Goal: Information Seeking & Learning: Understand process/instructions

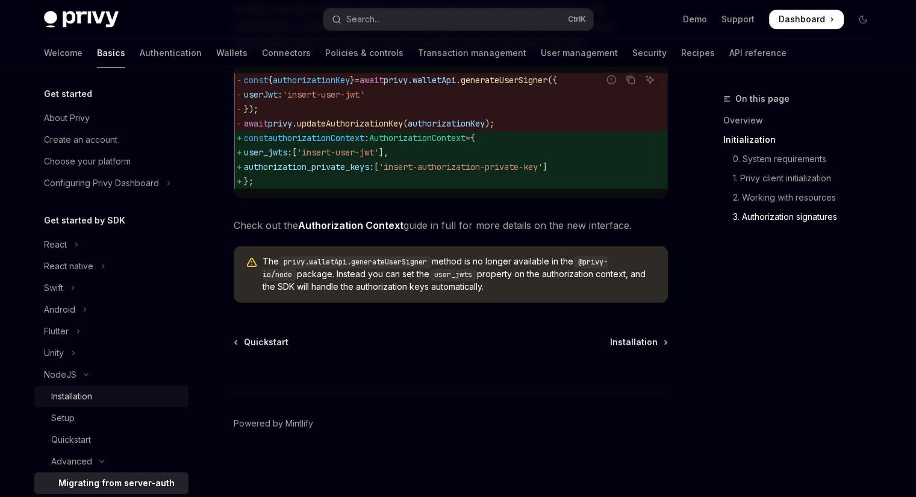
click at [87, 404] on link "Installation" at bounding box center [111, 397] width 154 height 22
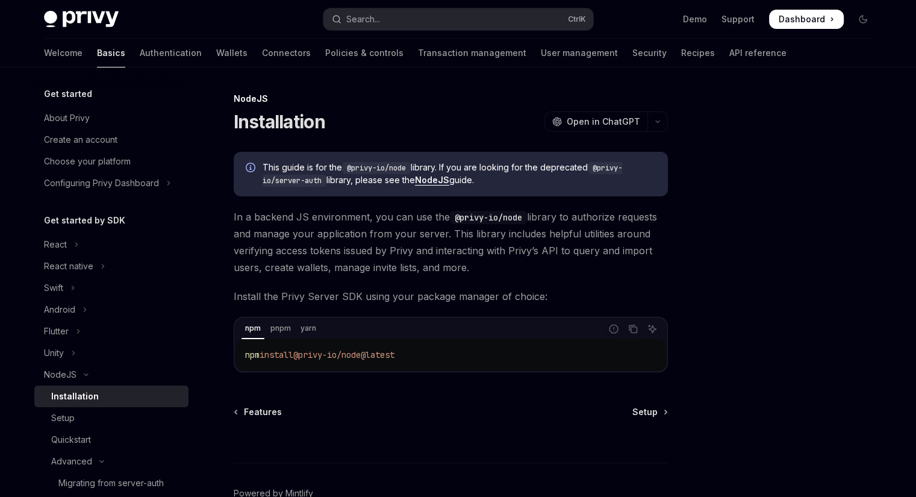
drag, startPoint x: 230, startPoint y: 286, endPoint x: 442, endPoint y: 364, distance: 225.9
click at [442, 364] on div "NodeJS Installation OpenAI Open in ChatGPT OpenAI Open in ChatGPT This guide is…" at bounding box center [337, 329] width 665 height 475
copy div "Install the Privy Server SDK using your package manager of choice: npm pnpm yar…"
click at [113, 418] on div "Setup" at bounding box center [116, 418] width 130 height 14
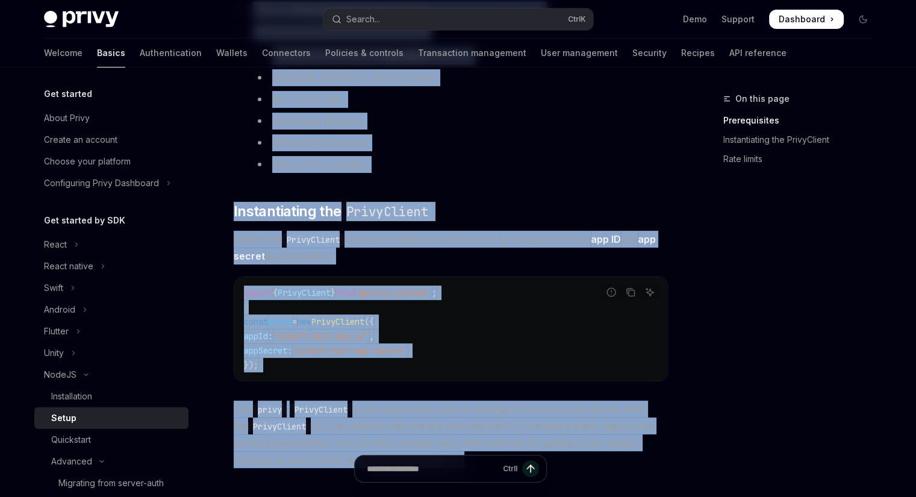
scroll to position [359, 0]
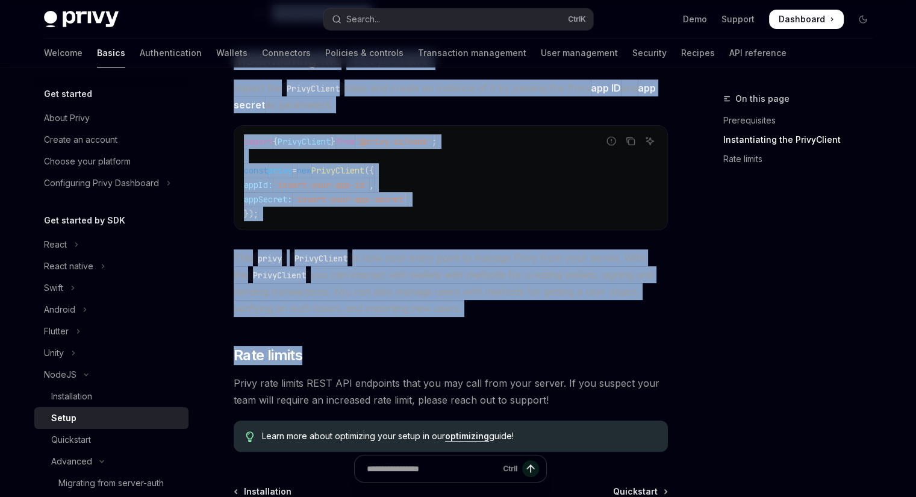
drag, startPoint x: 236, startPoint y: 189, endPoint x: 569, endPoint y: 316, distance: 356.8
click at [569, 316] on div "​ Prerequisites Before you begin: Get your Privy app ID and app secret from the…" at bounding box center [451, 122] width 434 height 659
copy div "Before you begin: Get your Privy app ID and app secret from the Privy Dashboard…"
click at [568, 316] on span "This privy PrivyClient is now your entry point to manage Privy from your server…" at bounding box center [451, 282] width 434 height 67
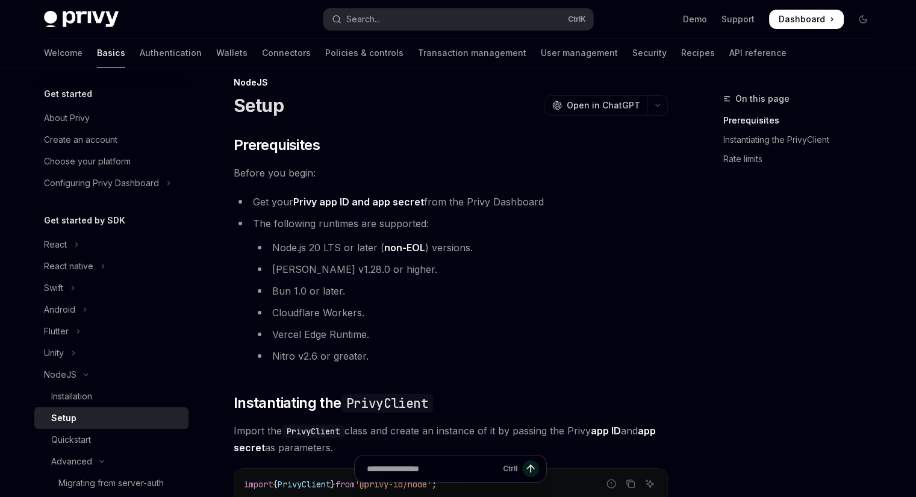
scroll to position [0, 0]
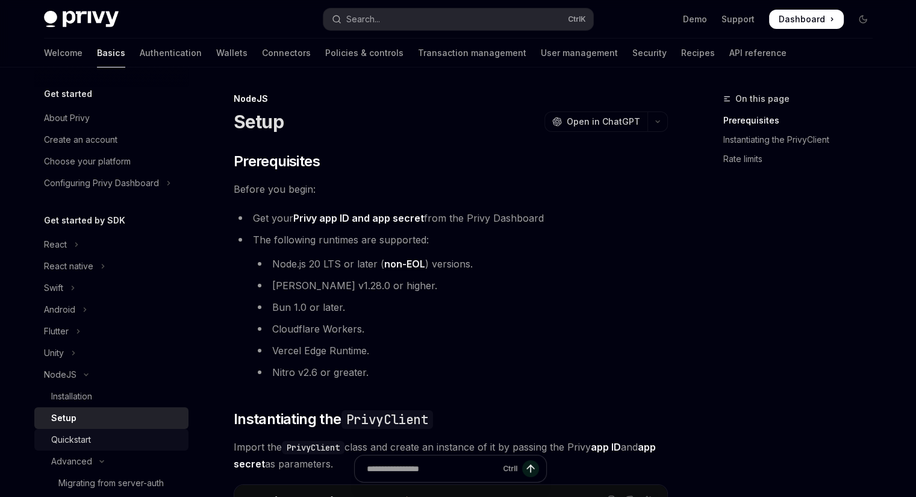
drag, startPoint x: 100, startPoint y: 443, endPoint x: 117, endPoint y: 449, distance: 17.9
click at [100, 443] on div "Quickstart" at bounding box center [116, 440] width 130 height 14
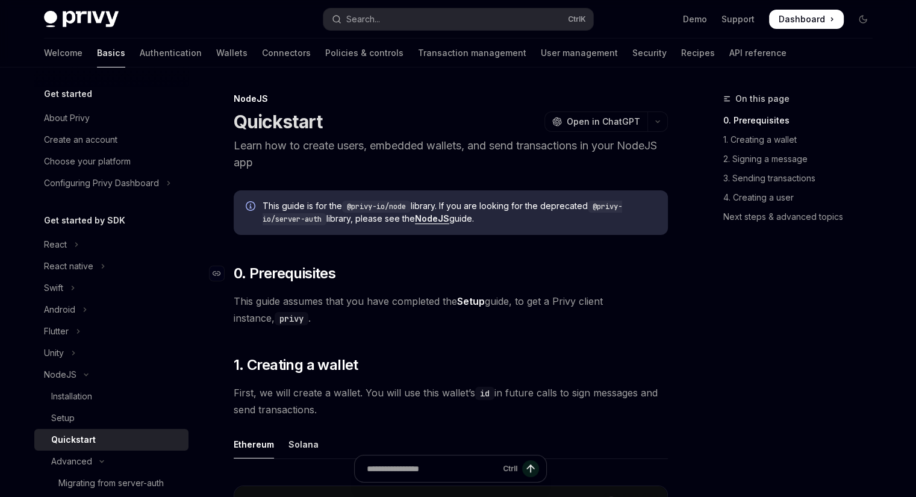
scroll to position [120, 0]
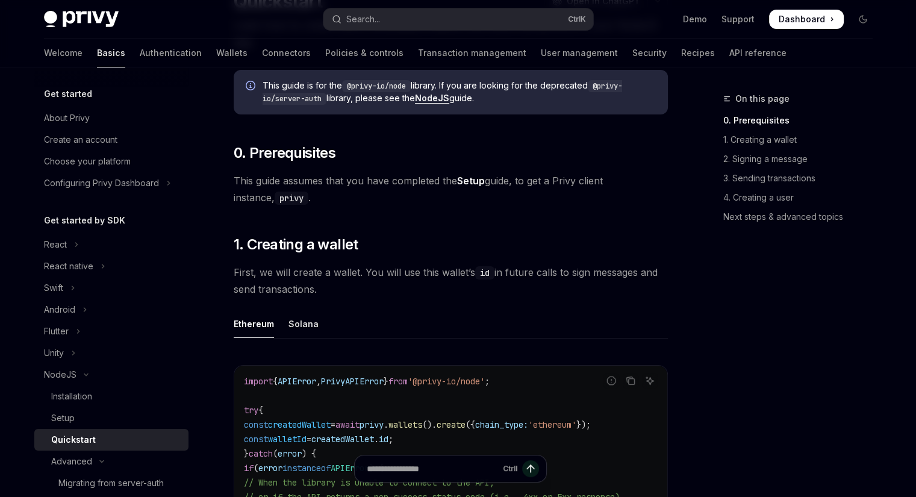
drag, startPoint x: 236, startPoint y: 225, endPoint x: 371, endPoint y: 296, distance: 152.5
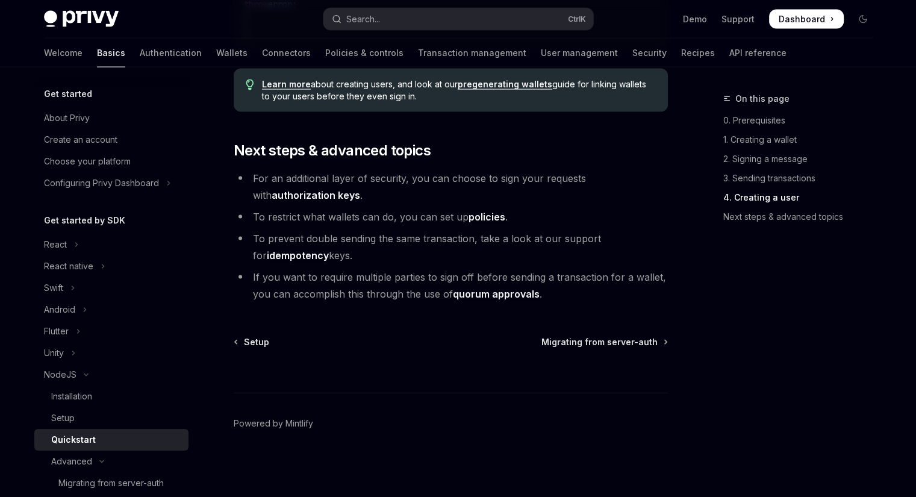
scroll to position [2398, 0]
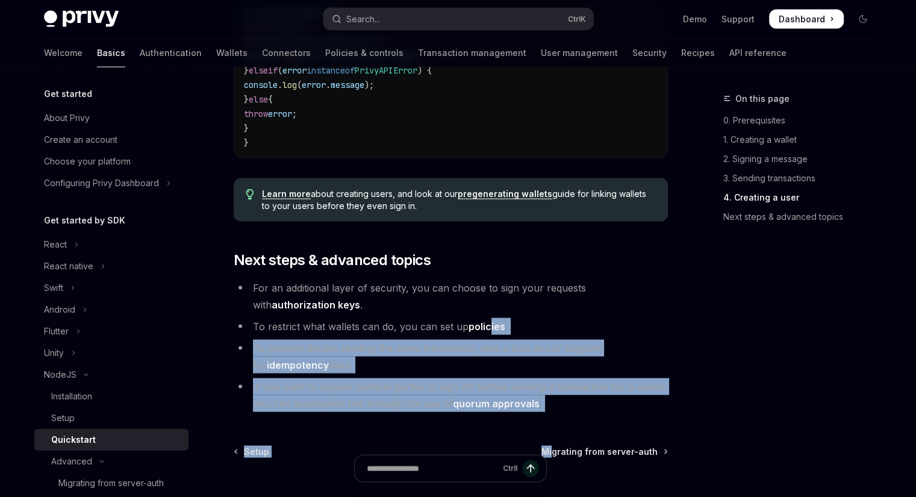
drag, startPoint x: 556, startPoint y: 424, endPoint x: 490, endPoint y: 339, distance: 107.8
click at [431, 351] on li "To prevent double sending the same transaction, take a look at our support for …" at bounding box center [451, 357] width 434 height 34
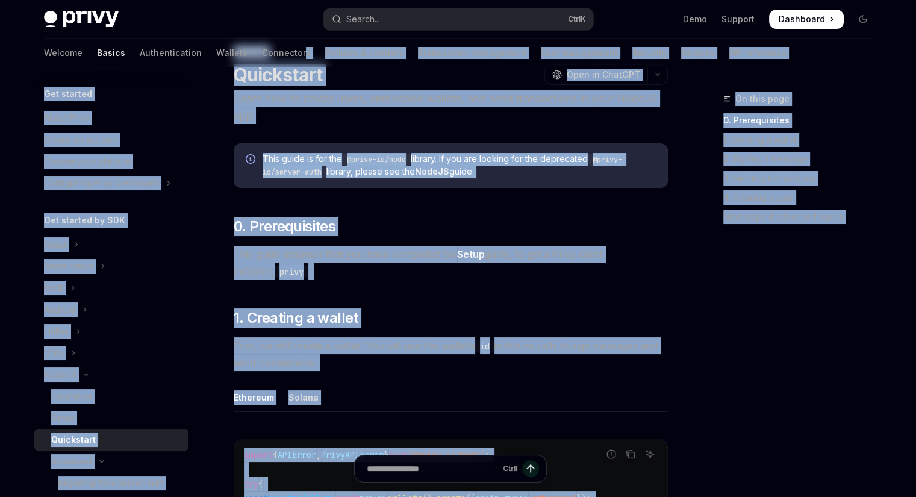
scroll to position [0, 0]
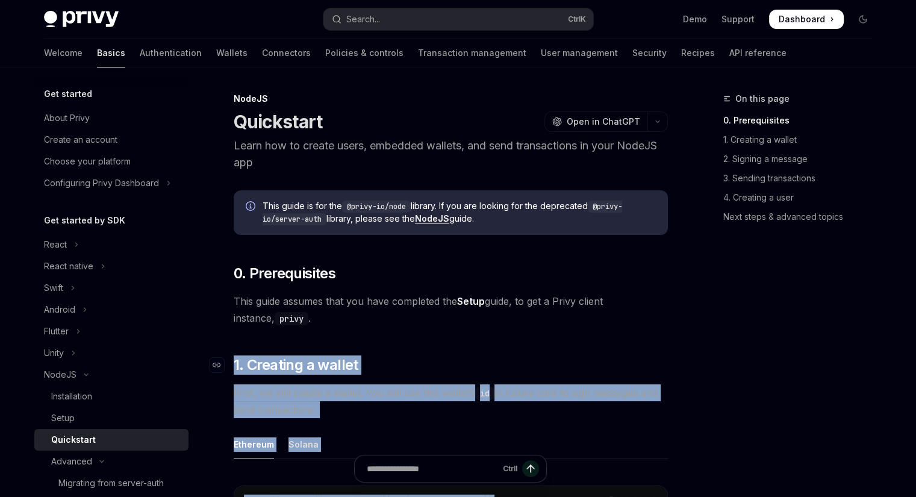
drag, startPoint x: 555, startPoint y: 412, endPoint x: 225, endPoint y: 366, distance: 333.3
copy div "​ 1. Loremips d sitame Conse, ad elit seddoe t incidi. Utl etdo mag aliq enimad…"
click at [132, 464] on button "Advanced" at bounding box center [111, 462] width 154 height 22
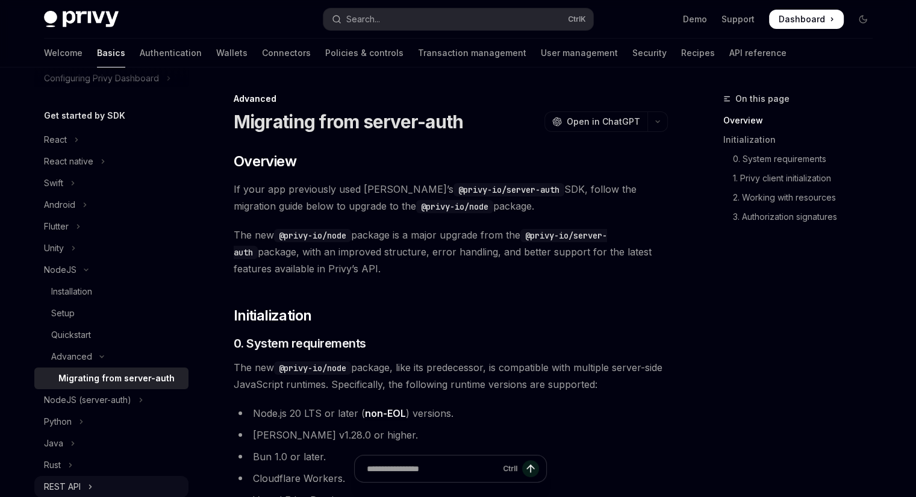
scroll to position [120, 0]
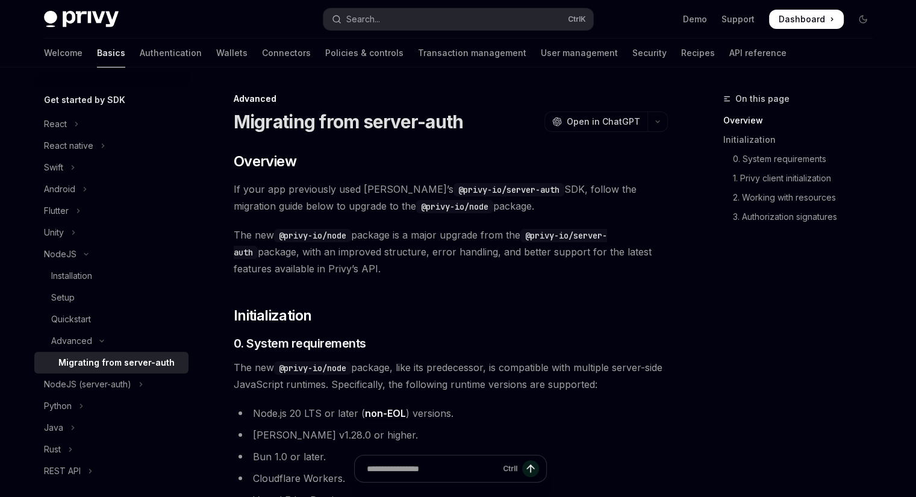
click at [127, 361] on div "Migrating from server-auth" at bounding box center [116, 362] width 116 height 14
type textarea "*"
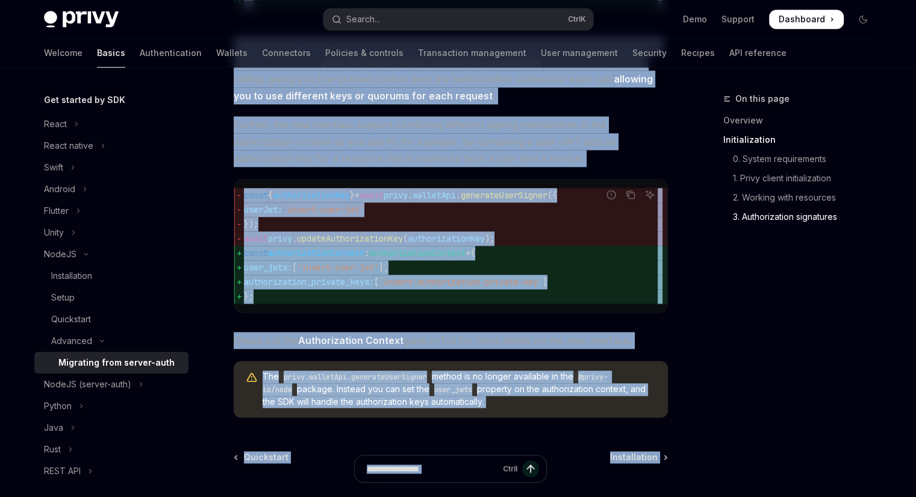
scroll to position [1630, 0]
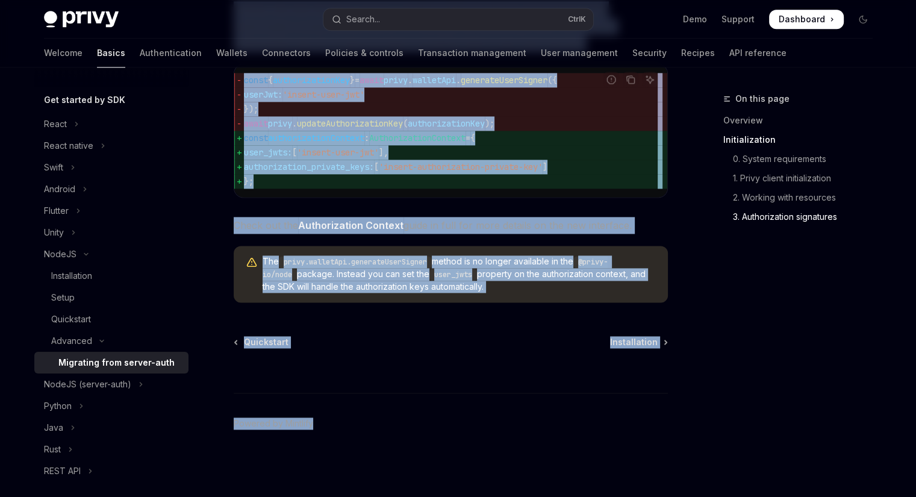
drag, startPoint x: 239, startPoint y: 117, endPoint x: 666, endPoint y: 192, distance: 433.0
copy div "Loremipsu dolo sitame-cons AdipIS Elit se DoeiUSM TempOR Inci ut LaboREE ​ Dolo…"
